Goal: Task Accomplishment & Management: Use online tool/utility

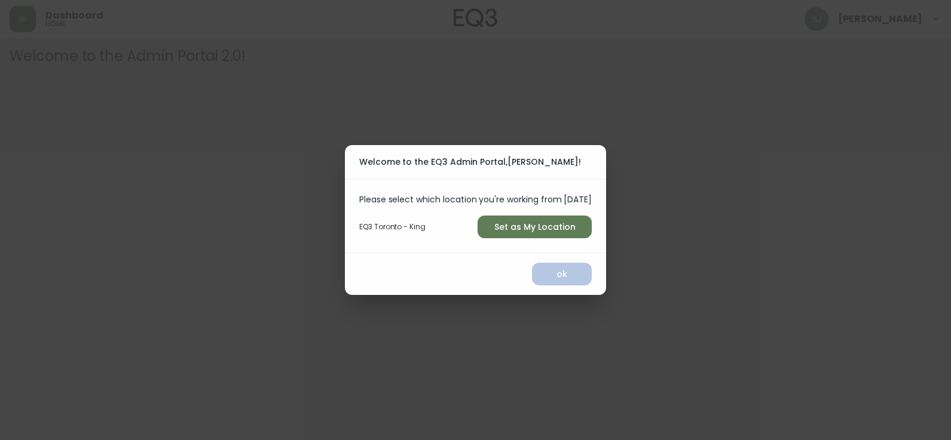
click at [507, 226] on span "Set as My Location" at bounding box center [534, 227] width 95 height 15
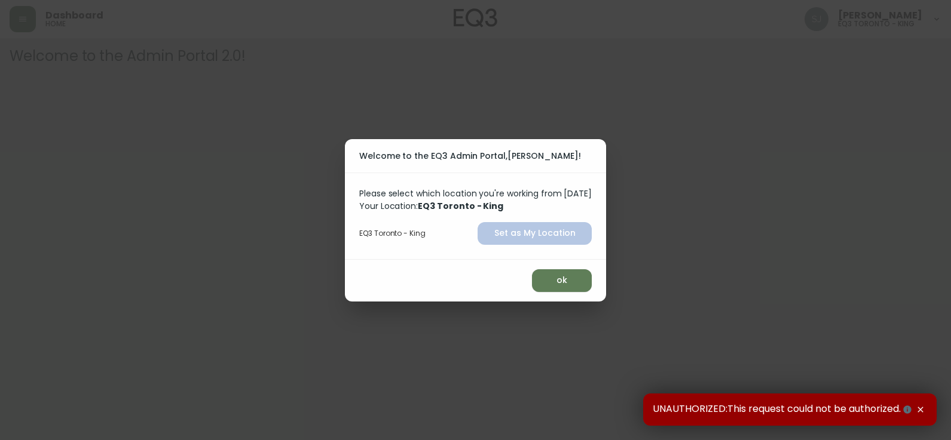
click at [563, 278] on span "ok" at bounding box center [561, 280] width 41 height 15
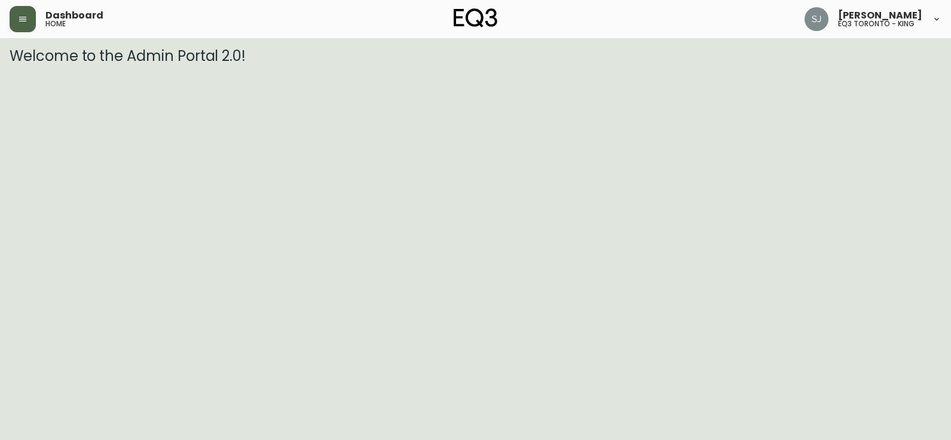
click at [14, 19] on button "button" at bounding box center [23, 19] width 26 height 26
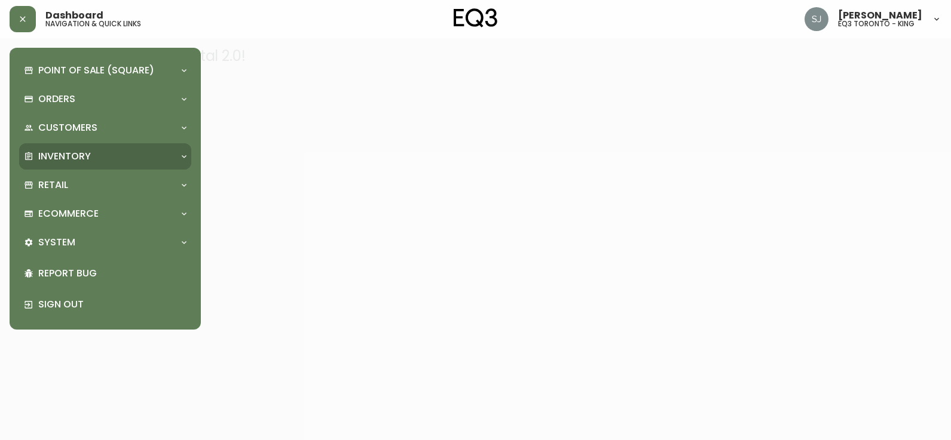
click at [56, 152] on p "Inventory" at bounding box center [64, 156] width 53 height 13
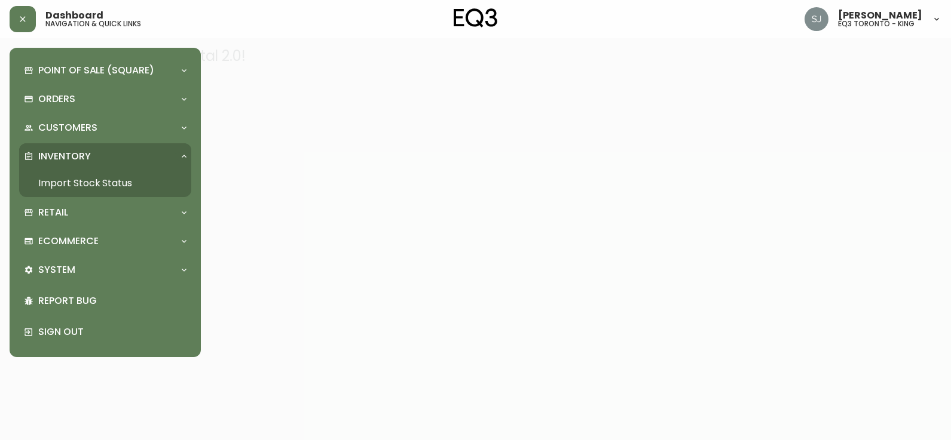
click at [85, 183] on link "Import Stock Status" at bounding box center [105, 183] width 172 height 27
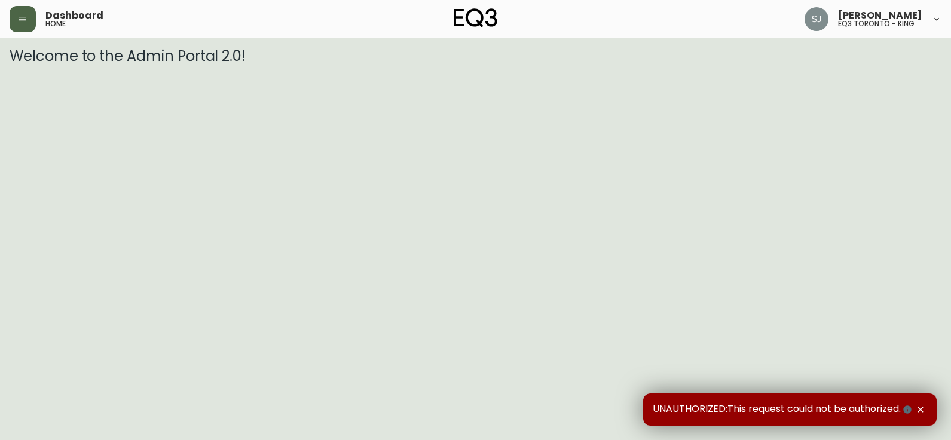
click at [20, 14] on icon "button" at bounding box center [23, 19] width 10 height 10
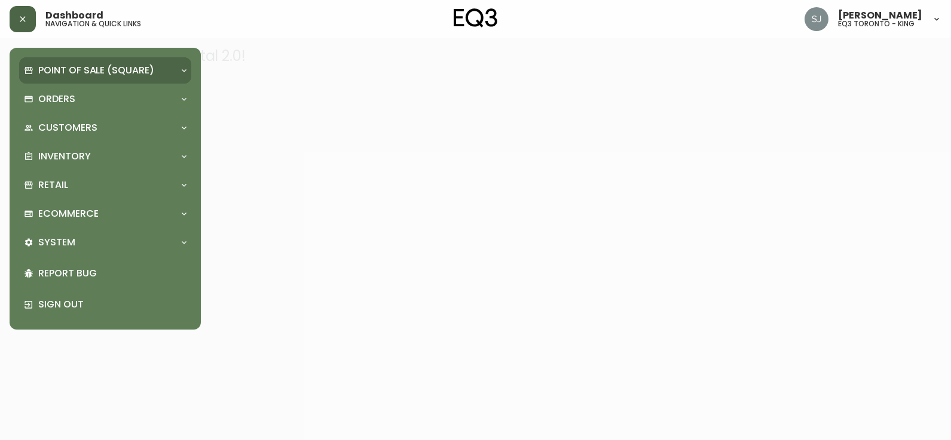
click at [121, 69] on p "Point of Sale (Square)" at bounding box center [96, 70] width 116 height 13
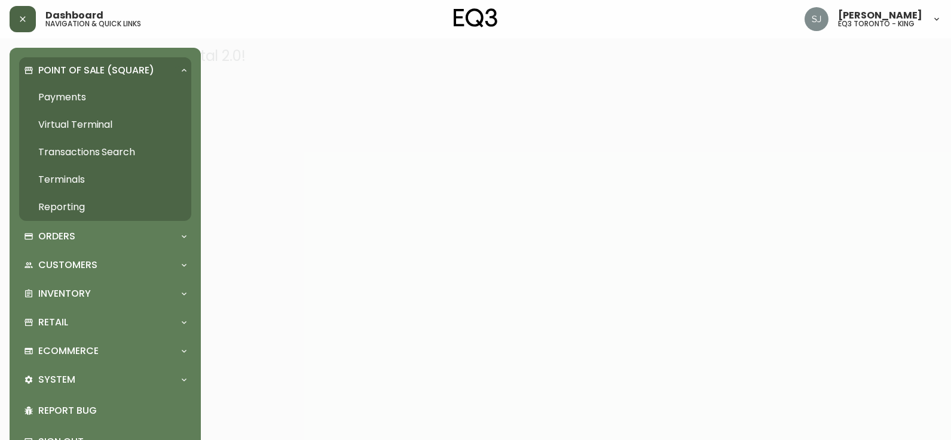
click at [81, 94] on link "Payments" at bounding box center [105, 97] width 172 height 27
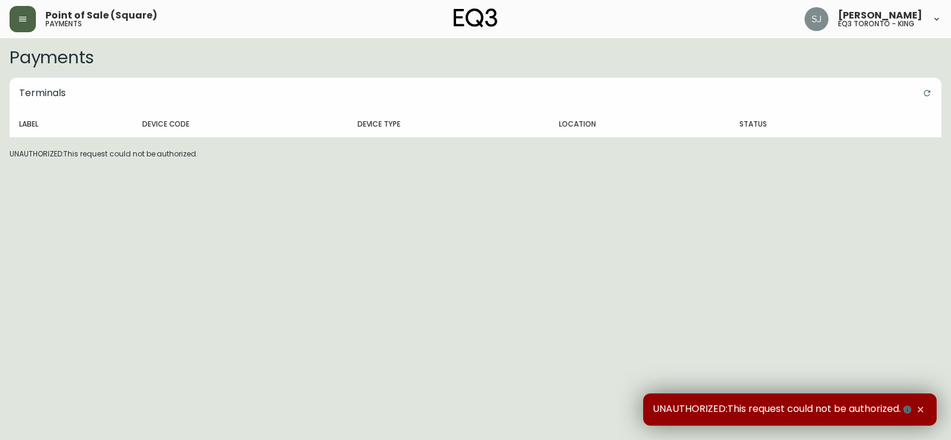
click at [13, 16] on button "button" at bounding box center [23, 19] width 26 height 26
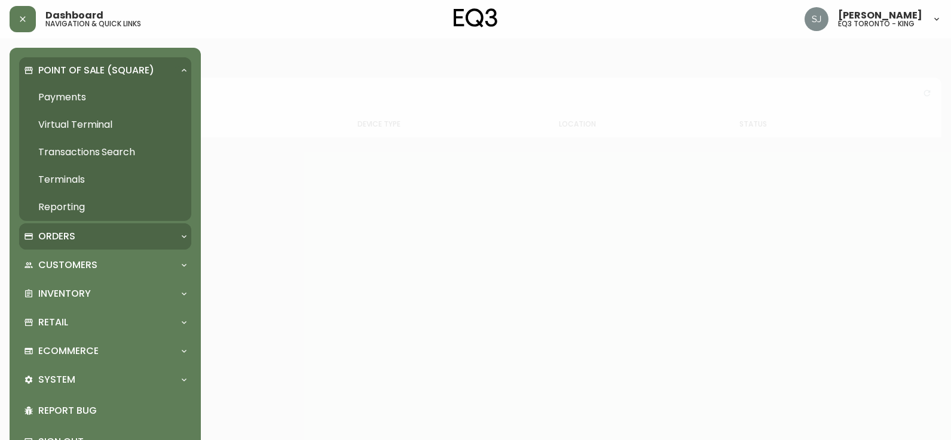
click at [99, 236] on div "Orders" at bounding box center [99, 236] width 151 height 13
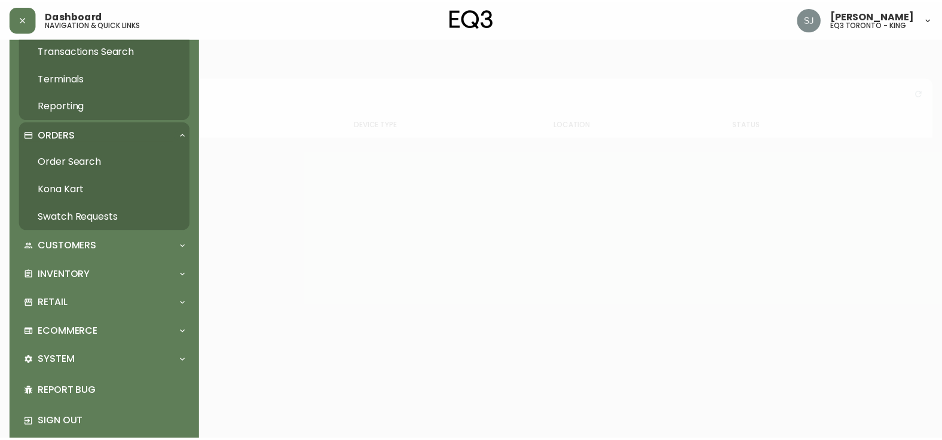
scroll to position [119, 0]
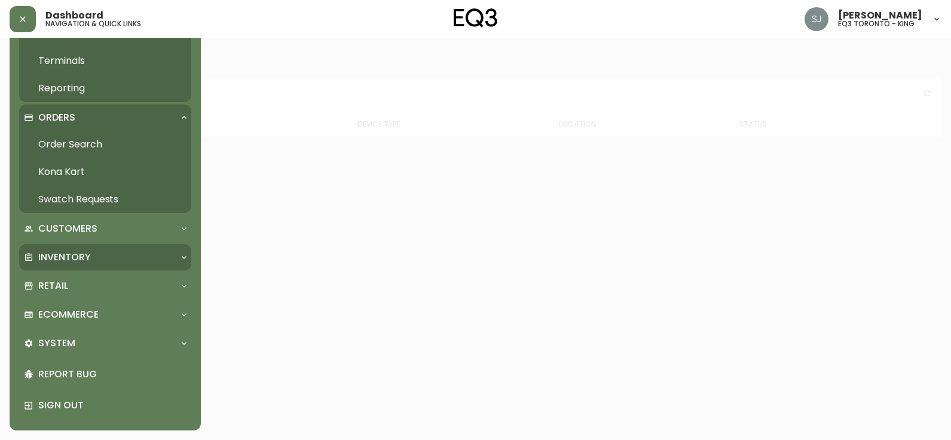
click at [94, 255] on div "Inventory" at bounding box center [99, 257] width 151 height 13
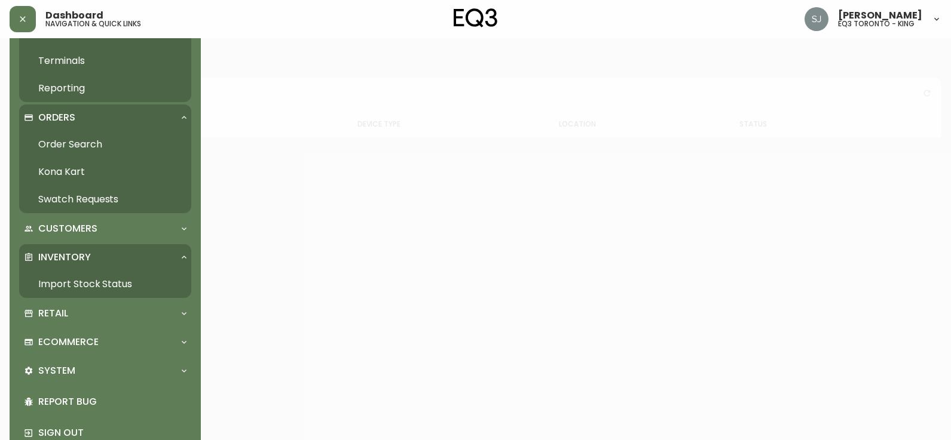
click at [104, 280] on link "Import Stock Status" at bounding box center [105, 284] width 172 height 27
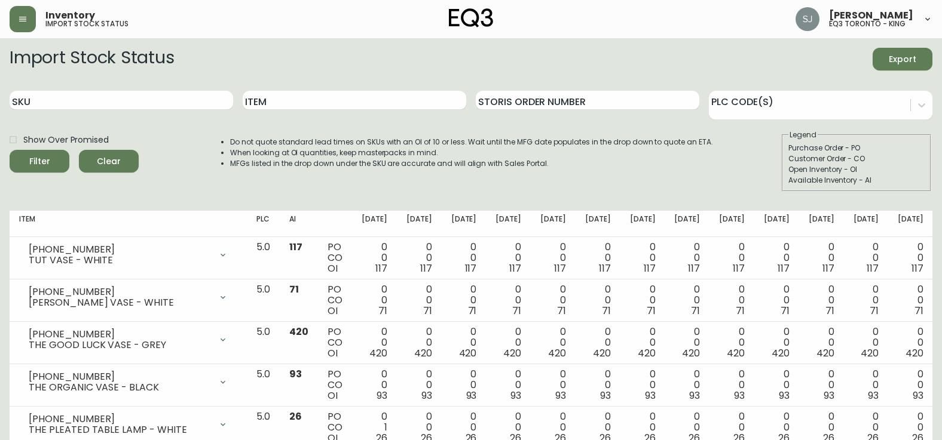
click at [54, 162] on span "Filter" at bounding box center [39, 161] width 41 height 15
click at [51, 162] on span "Filter" at bounding box center [39, 161] width 41 height 15
click at [82, 164] on button "Clear" at bounding box center [109, 161] width 60 height 23
